Goal: Task Accomplishment & Management: Complete application form

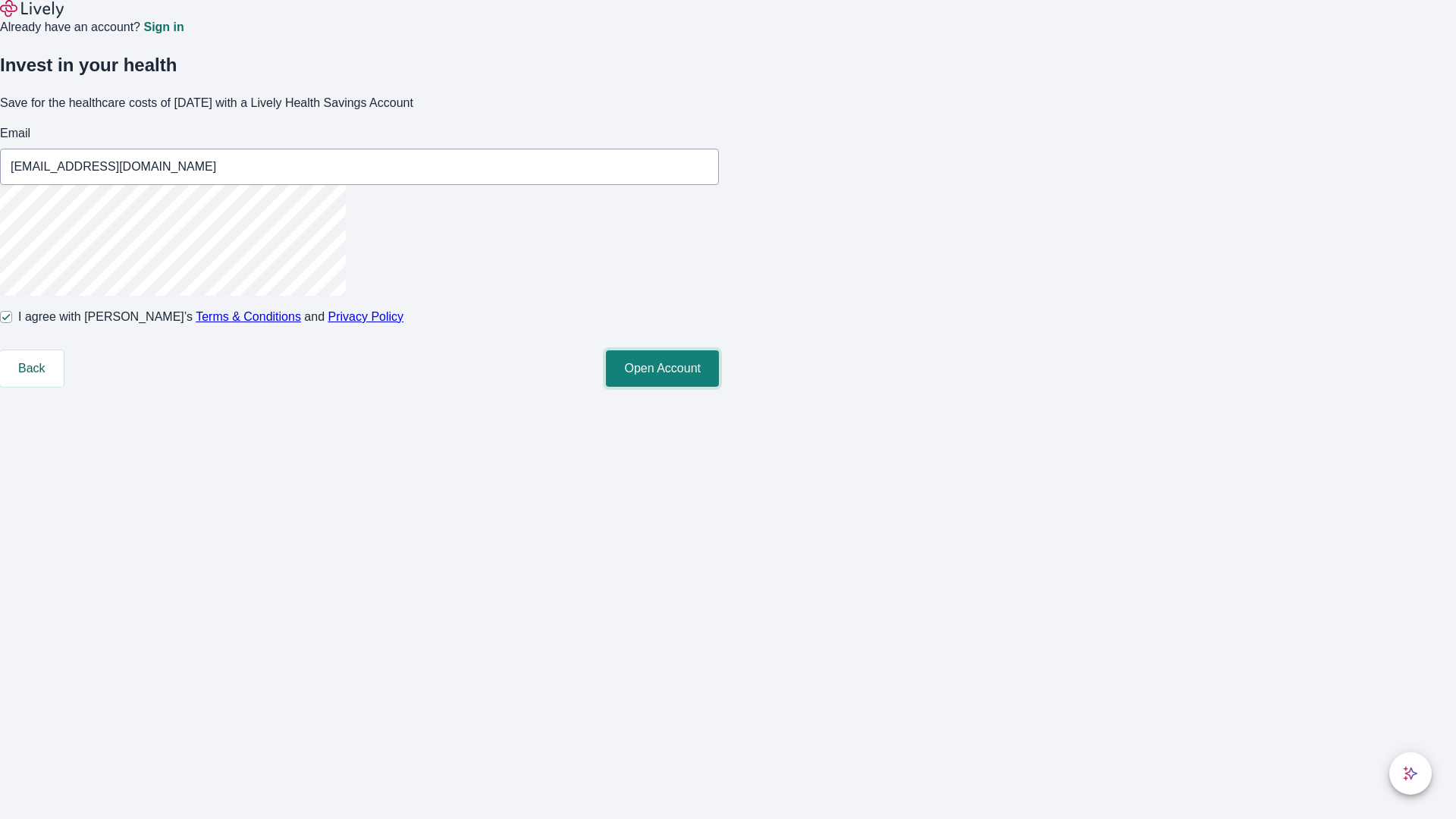
click at [718, 387] on button "Open Account" at bounding box center [662, 369] width 113 height 36
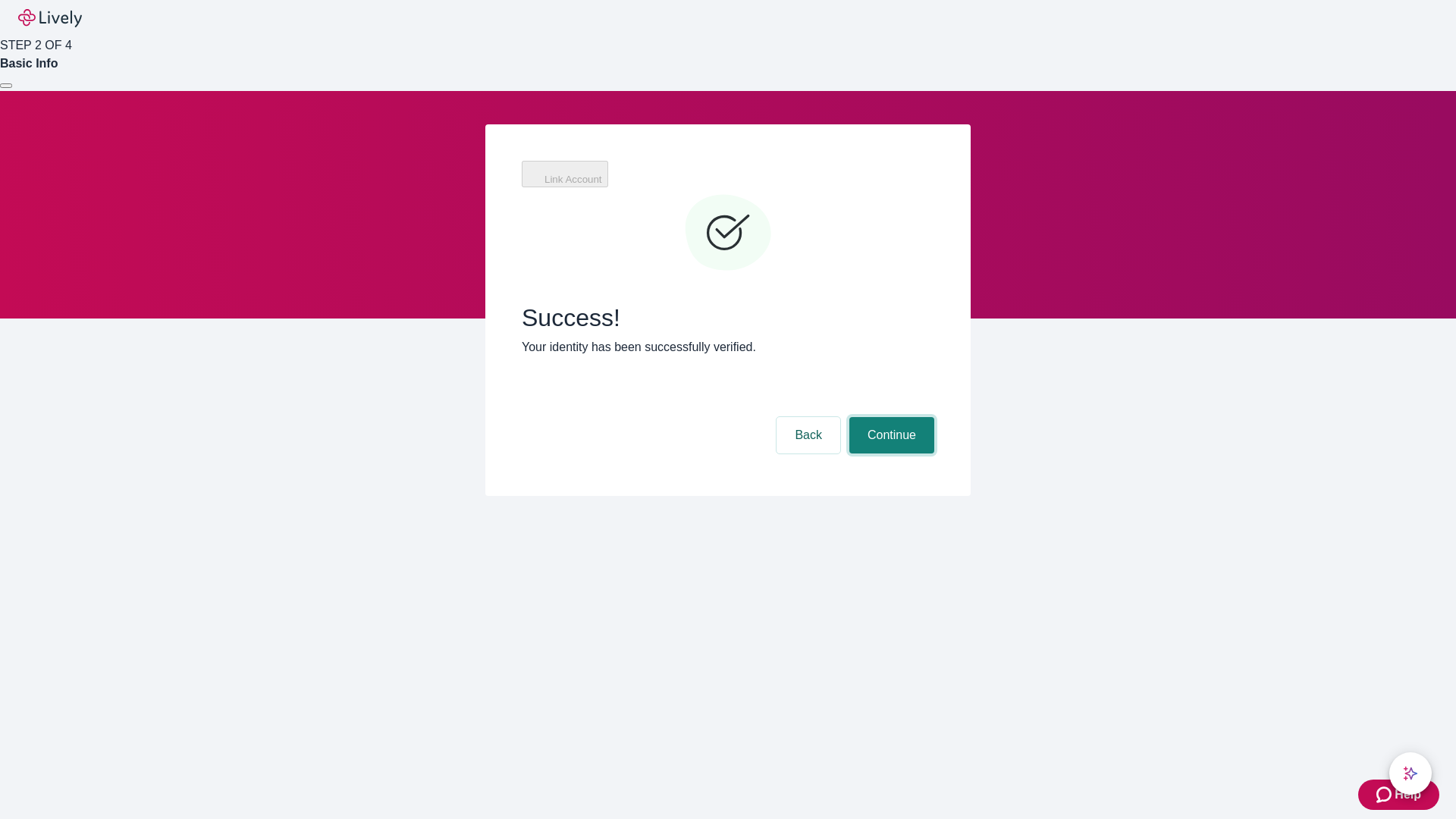
click at [889, 417] on button "Continue" at bounding box center [891, 435] width 84 height 36
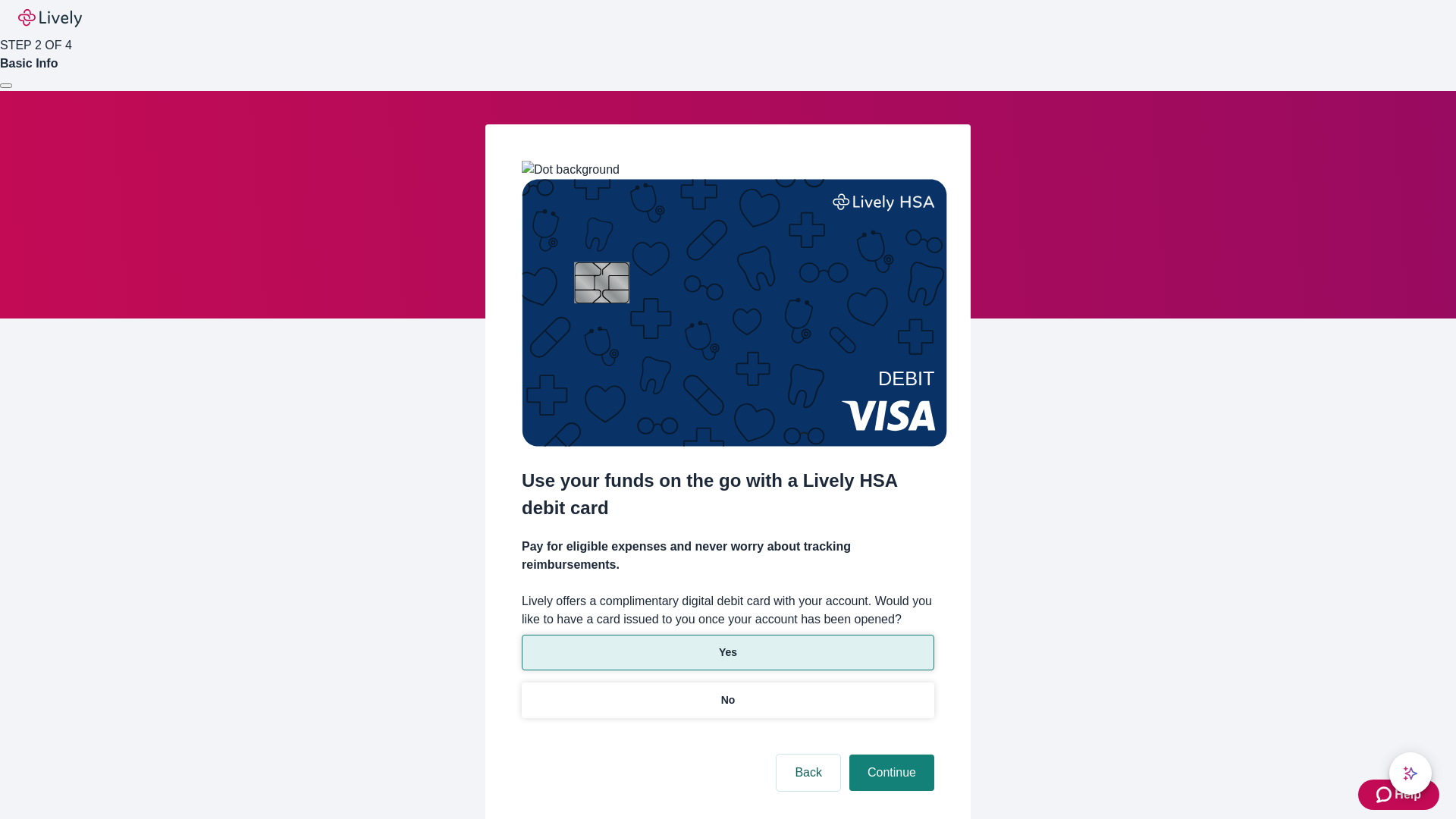
click at [728, 645] on p "Yes" at bounding box center [728, 653] width 18 height 16
click at [889, 755] on button "Continue" at bounding box center [891, 773] width 84 height 36
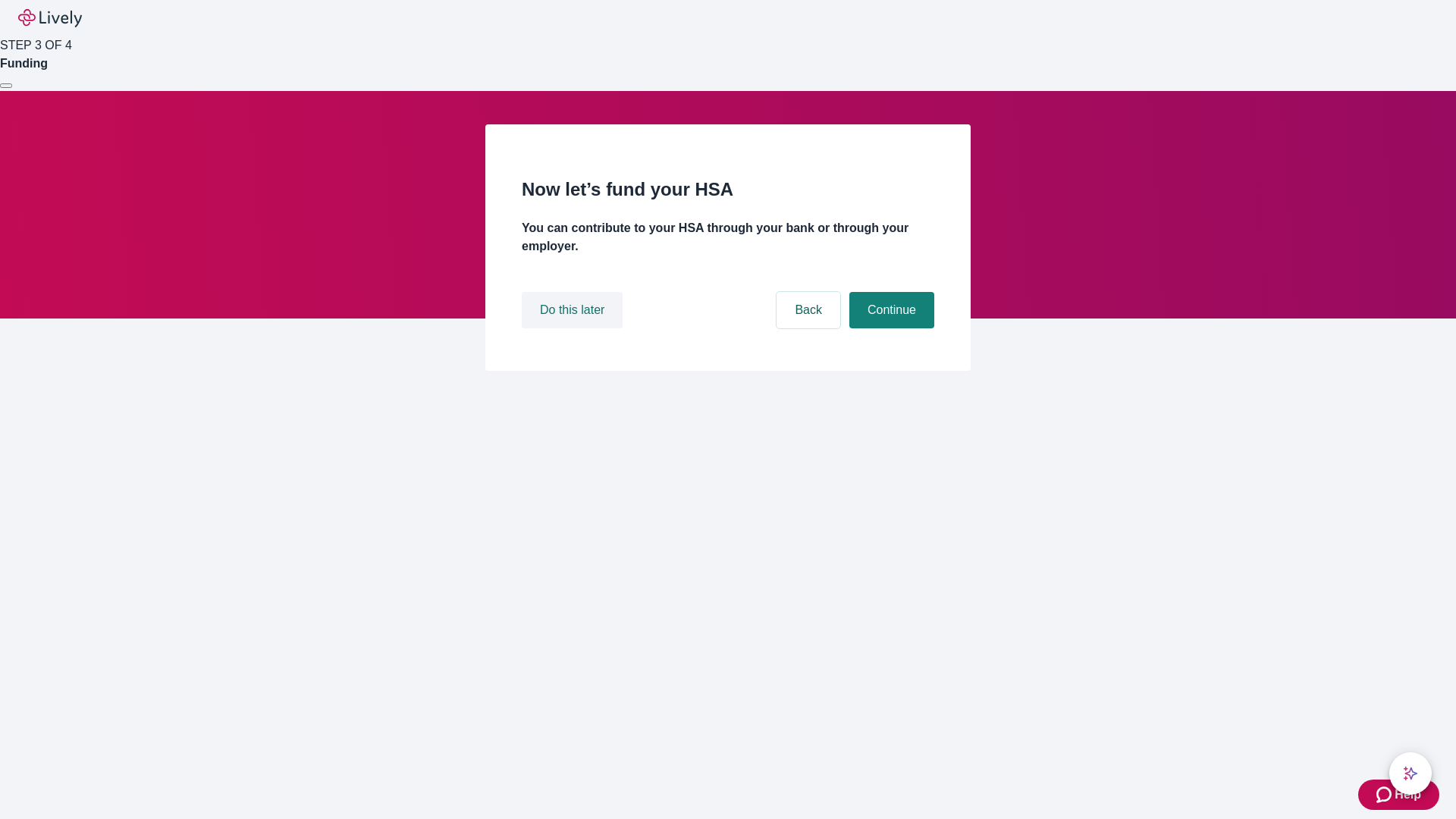
click at [574, 328] on button "Do this later" at bounding box center [571, 310] width 101 height 36
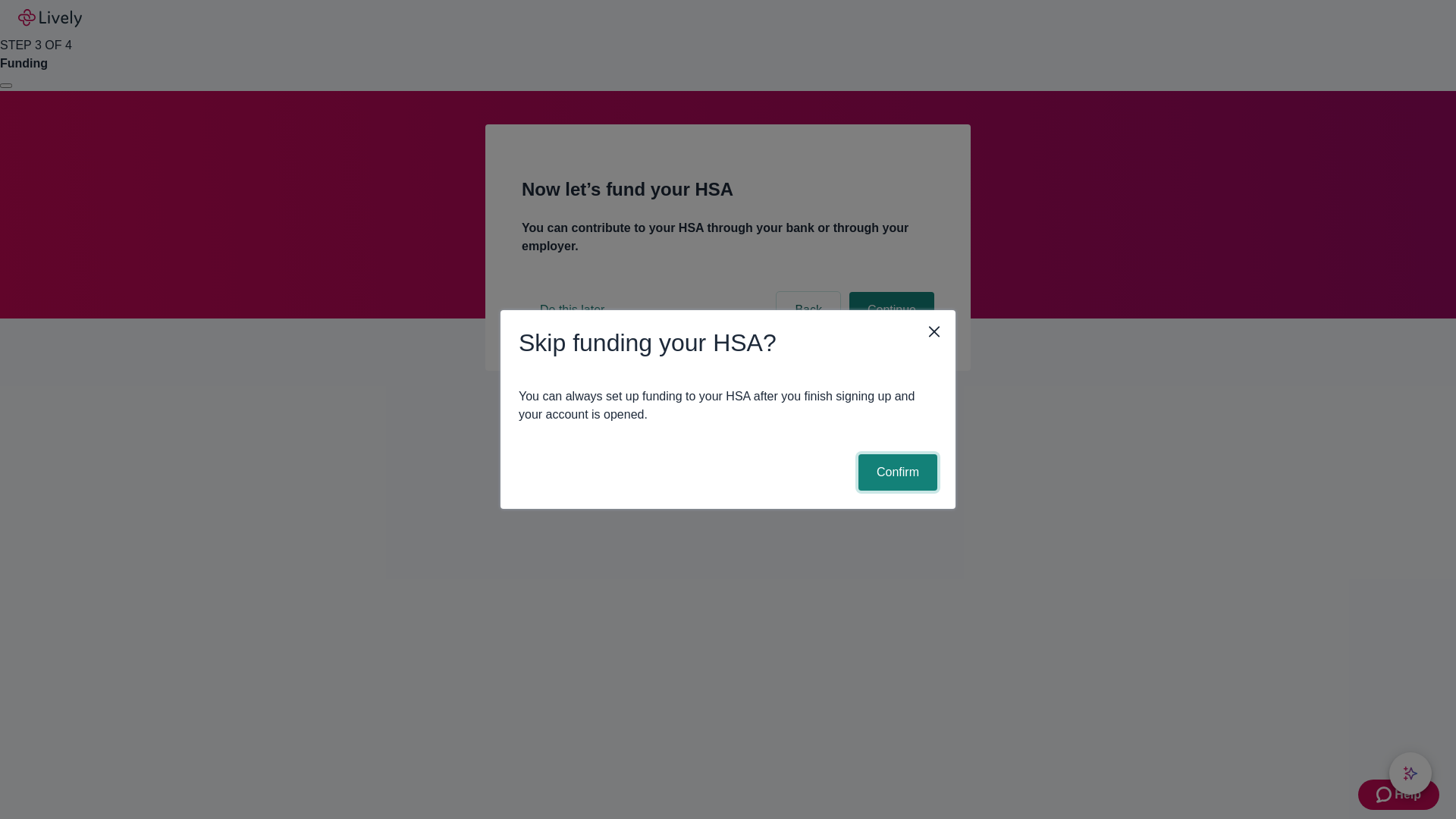
click at [896, 472] on button "Confirm" at bounding box center [897, 472] width 79 height 36
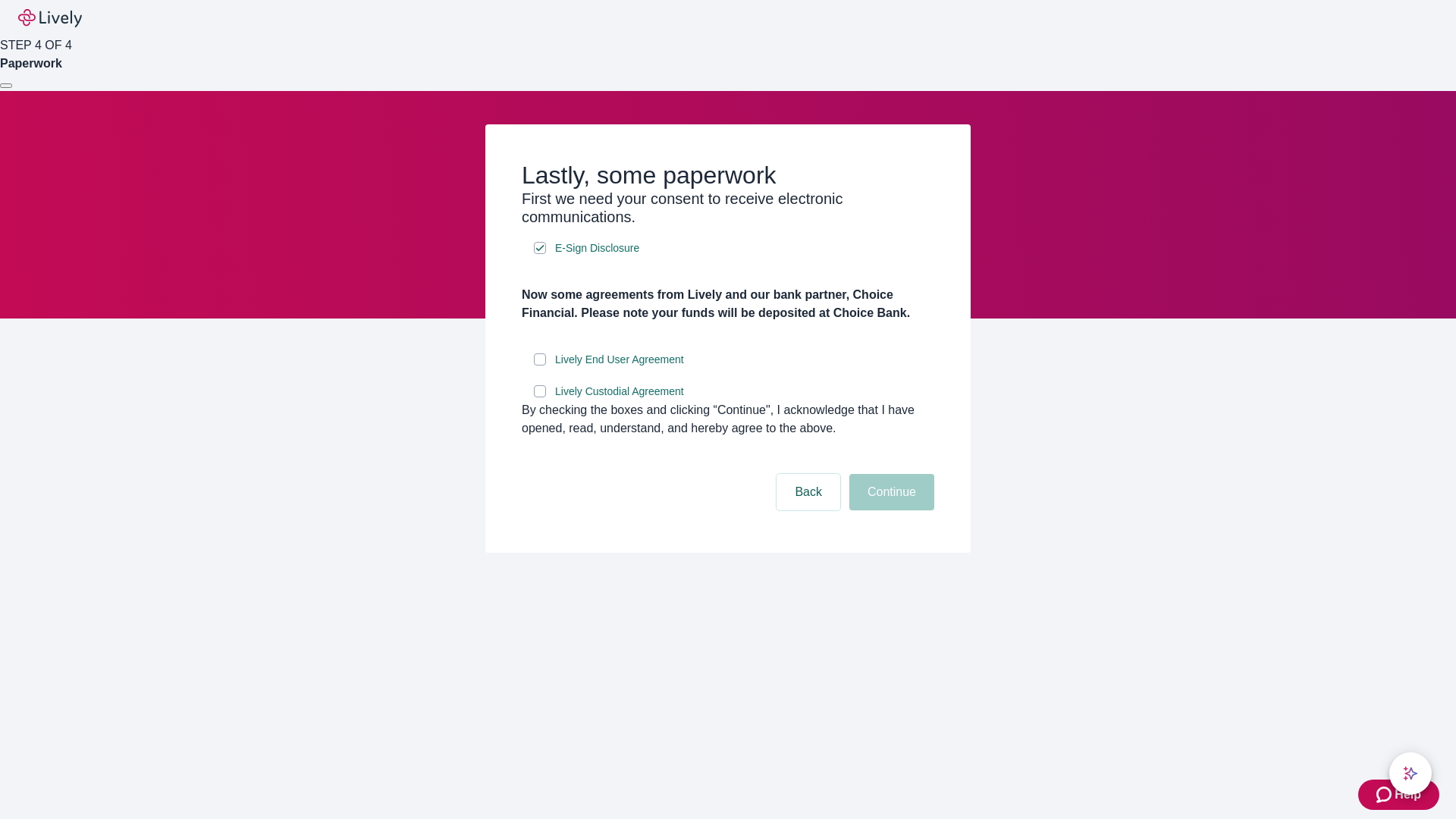
click at [540, 365] on input "Lively End User Agreement" at bounding box center [540, 359] width 12 height 12
checkbox input "true"
click at [540, 397] on input "Lively Custodial Agreement" at bounding box center [540, 390] width 12 height 12
checkbox input "true"
click at [889, 510] on button "Continue" at bounding box center [891, 492] width 84 height 36
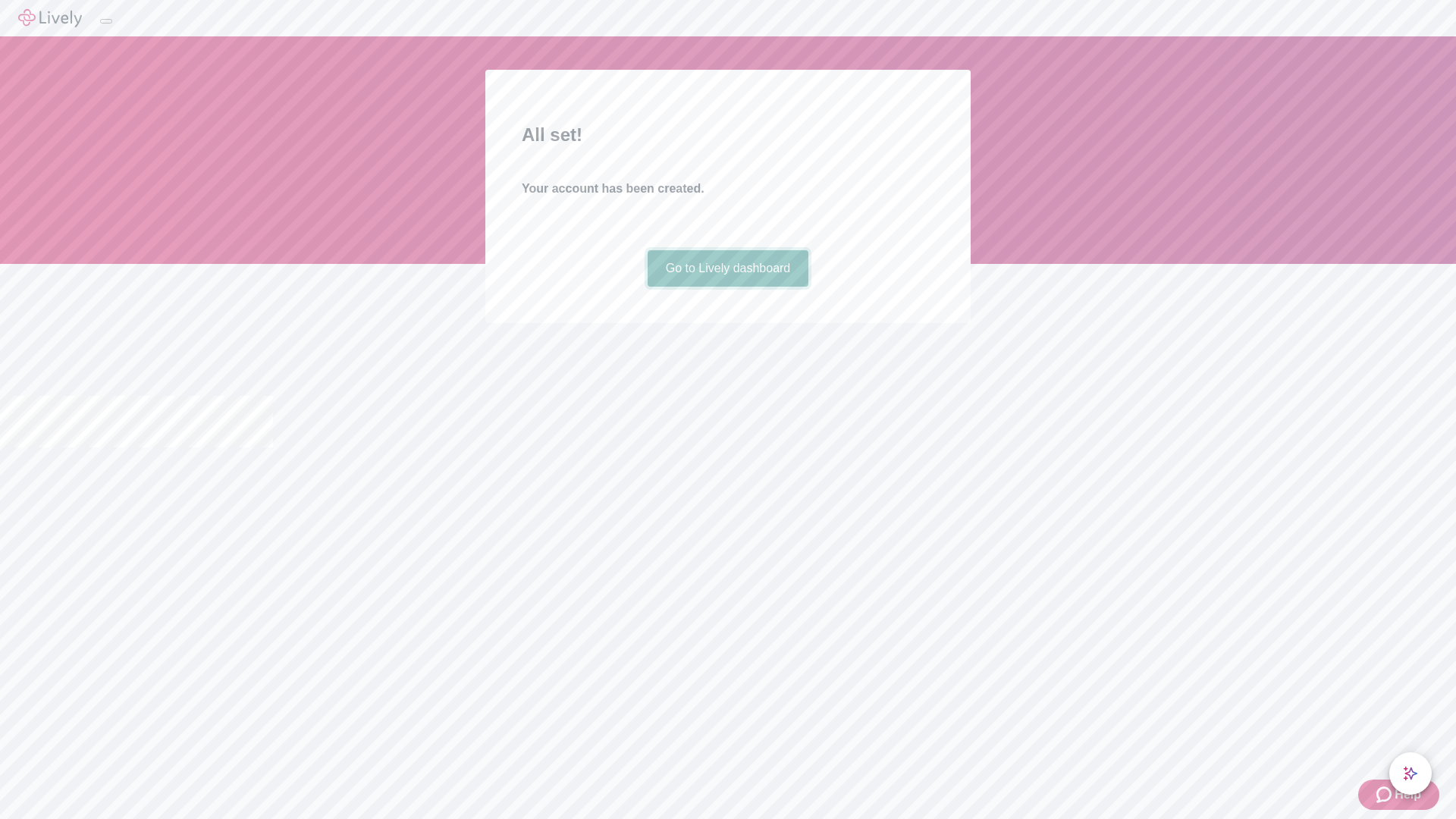
click at [728, 287] on link "Go to Lively dashboard" at bounding box center [728, 268] width 162 height 36
